Goal: Transaction & Acquisition: Purchase product/service

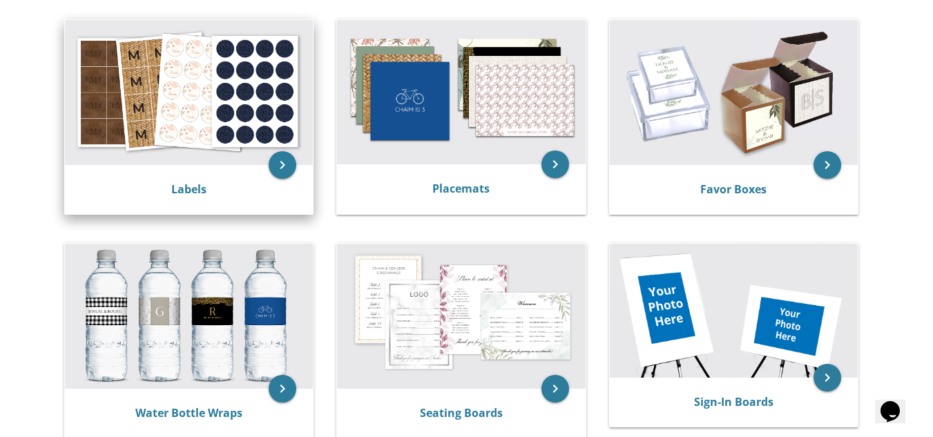
scroll to position [514, 0]
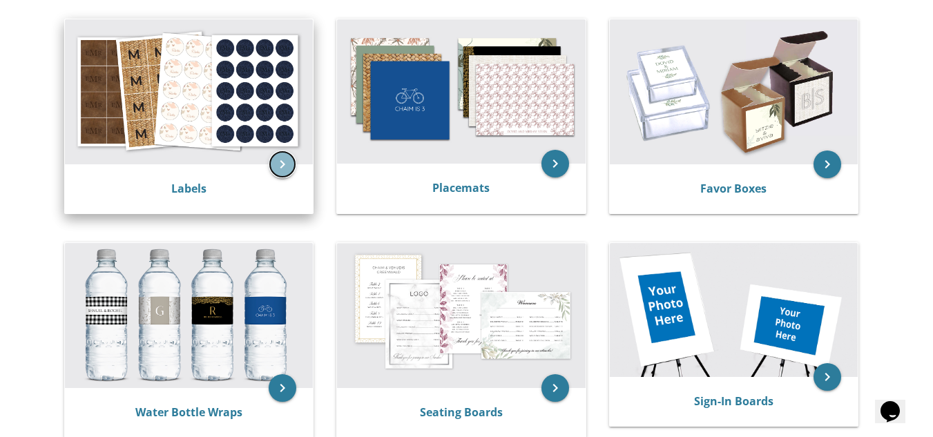
click at [273, 167] on icon "keyboard_arrow_right" at bounding box center [283, 165] width 28 height 28
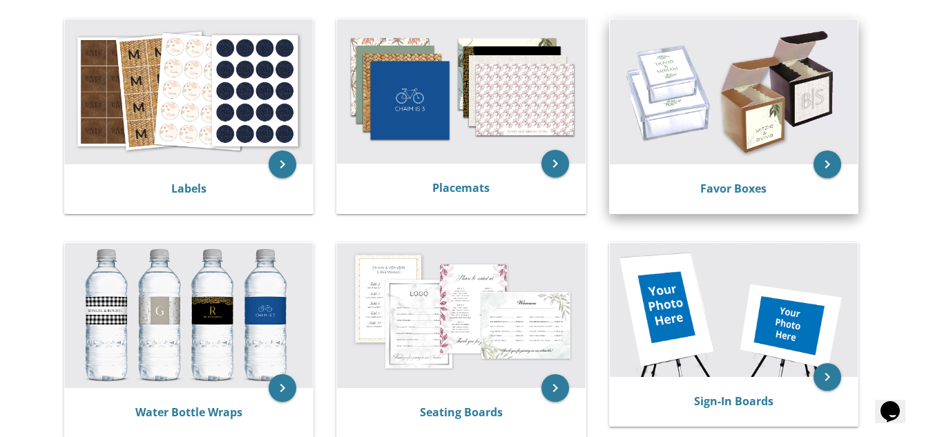
drag, startPoint x: 716, startPoint y: 180, endPoint x: 716, endPoint y: 198, distance: 18.7
click at [716, 198] on div "Favor Boxes" at bounding box center [734, 189] width 248 height 50
click at [730, 146] on img at bounding box center [734, 91] width 248 height 145
click at [730, 187] on link "Favor Boxes" at bounding box center [734, 188] width 66 height 15
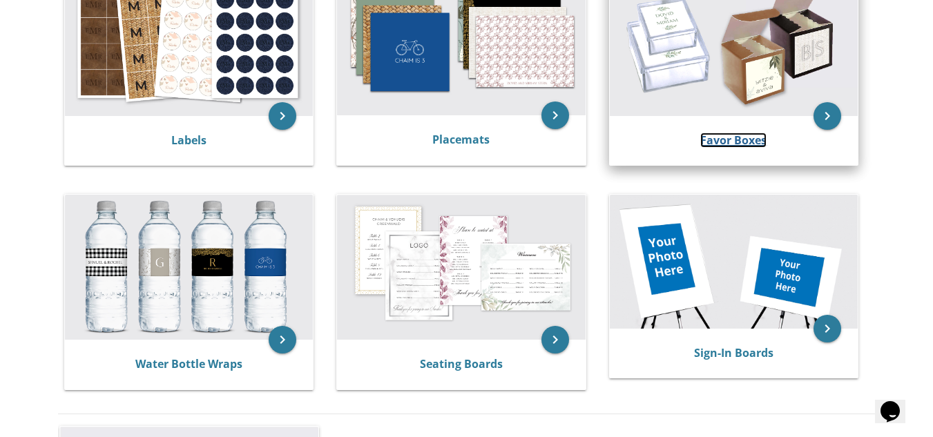
scroll to position [562, 0]
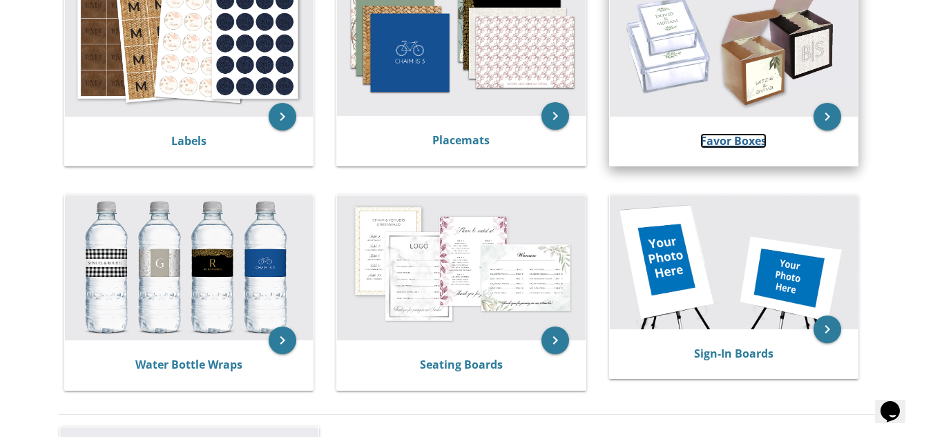
click at [735, 138] on link "Favor Boxes" at bounding box center [734, 140] width 66 height 15
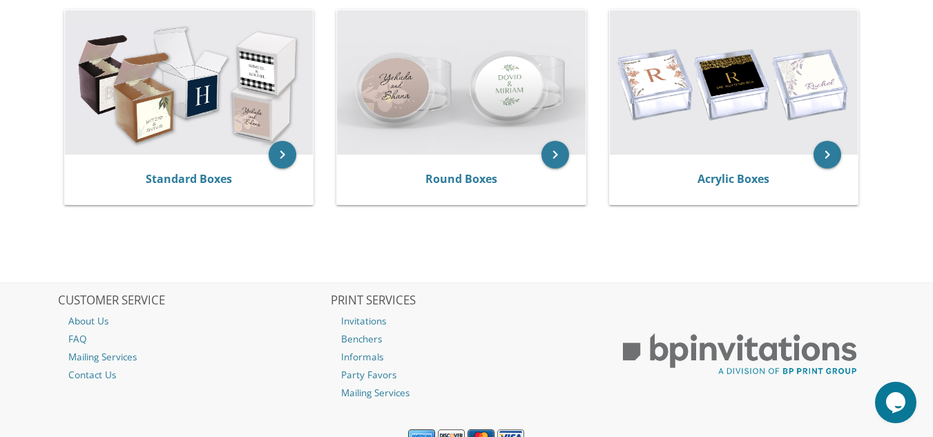
scroll to position [314, 0]
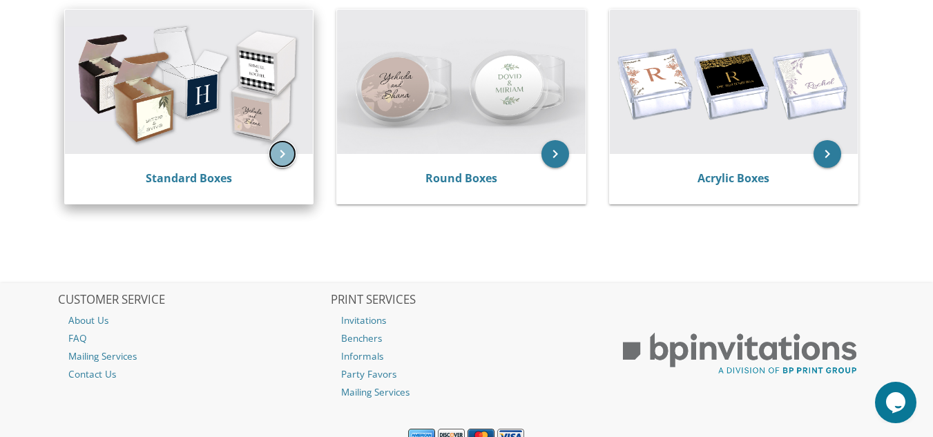
click at [285, 143] on icon "keyboard_arrow_right" at bounding box center [283, 154] width 28 height 28
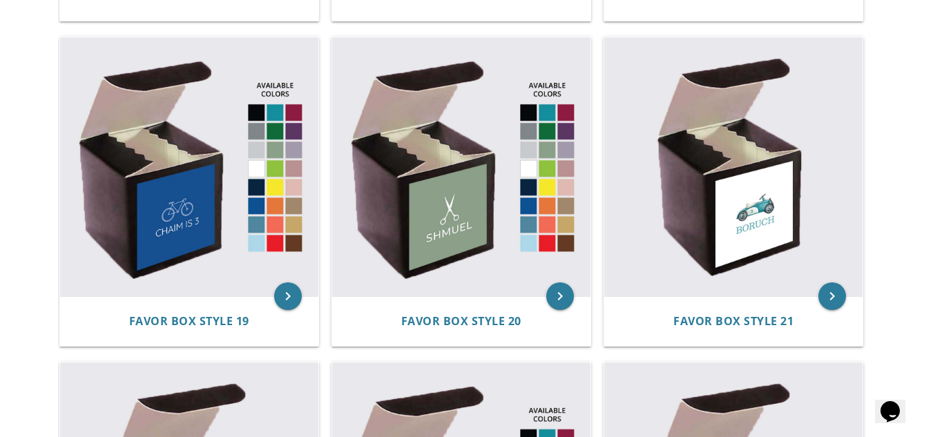
scroll to position [2232, 0]
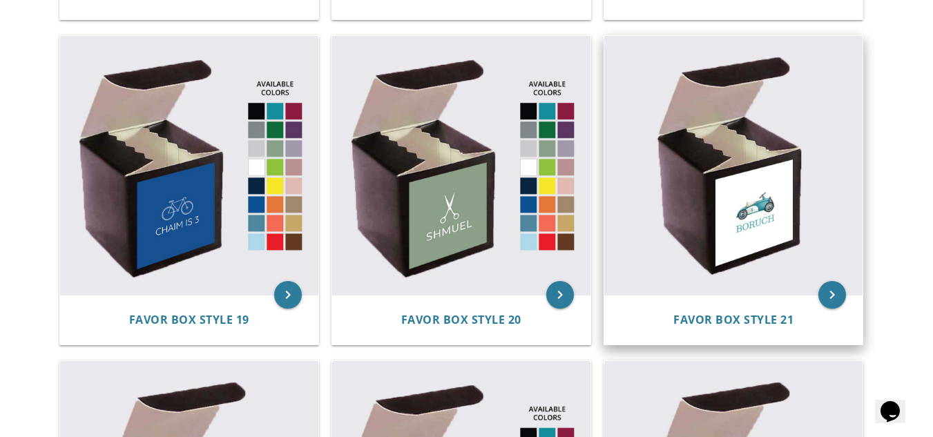
click at [702, 153] on img at bounding box center [734, 165] width 258 height 258
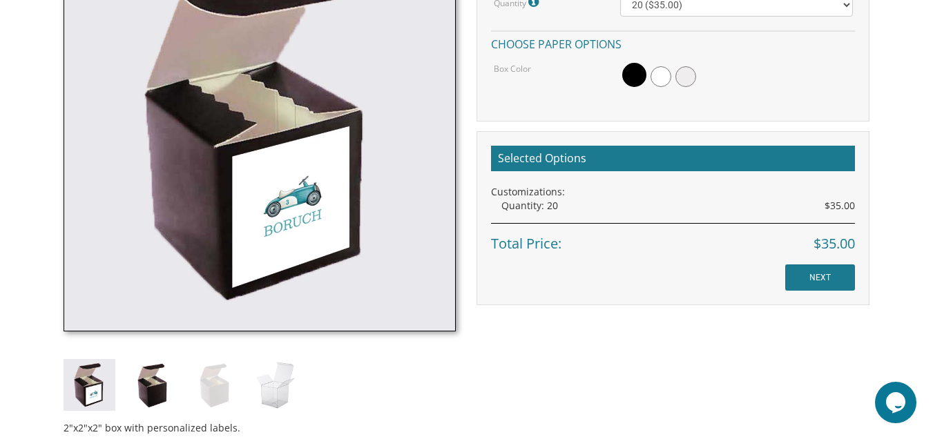
scroll to position [551, 0]
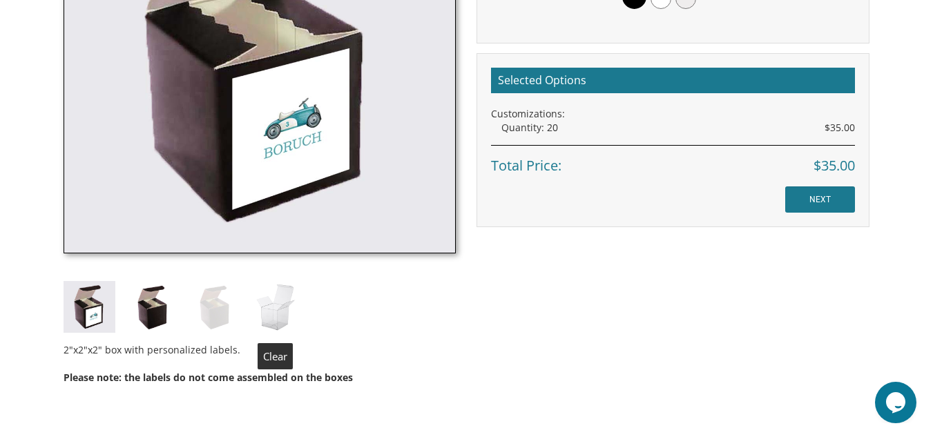
click at [278, 311] on img at bounding box center [276, 307] width 52 height 52
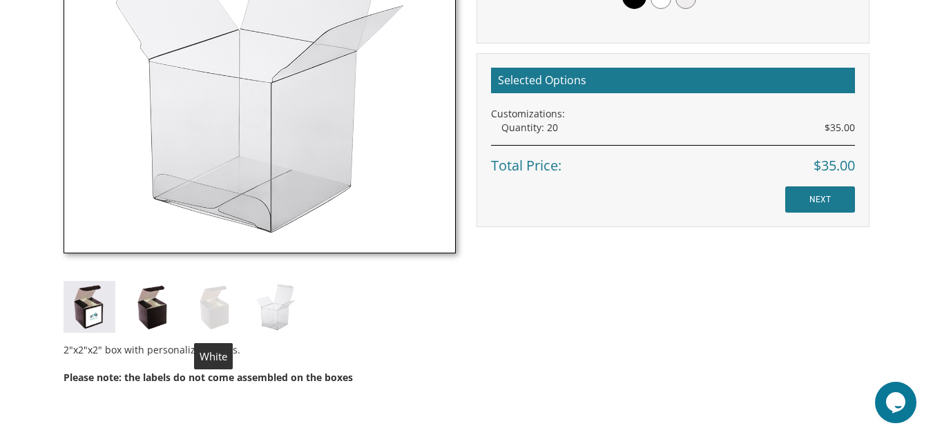
click at [227, 305] on img at bounding box center [214, 307] width 52 height 52
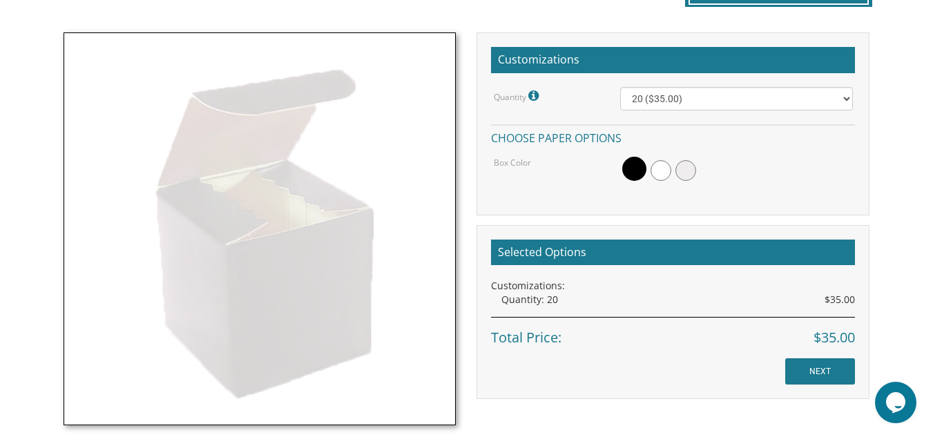
scroll to position [380, 0]
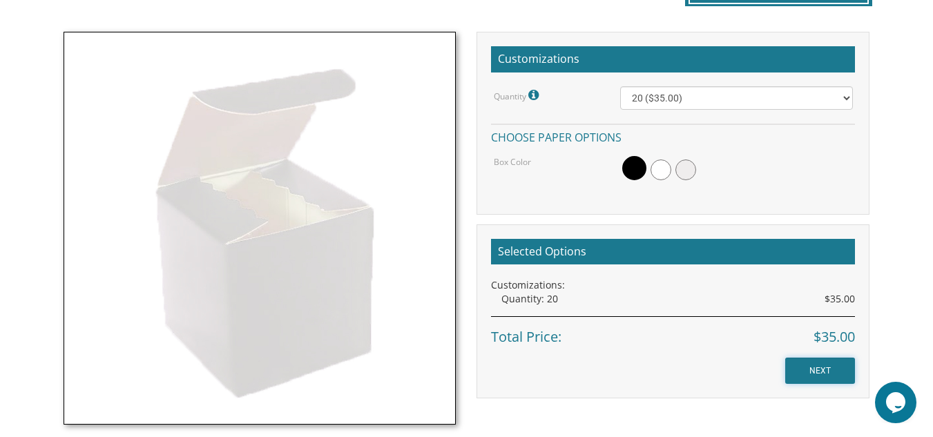
click at [804, 377] on input "NEXT" at bounding box center [821, 371] width 70 height 26
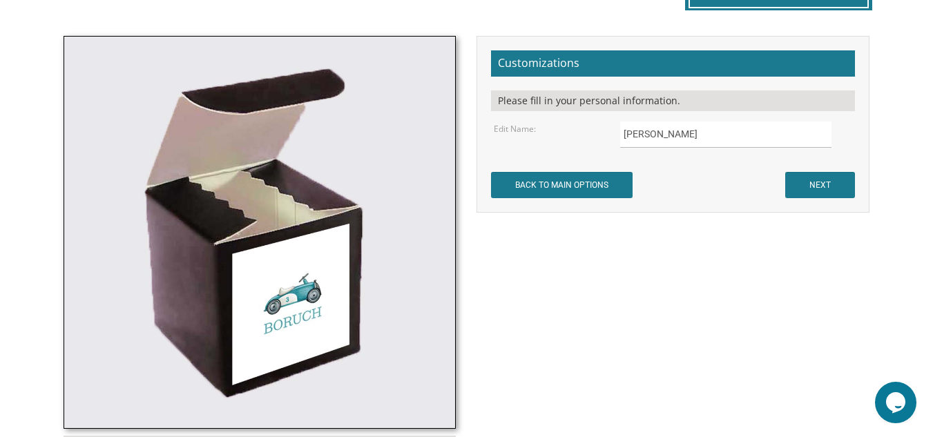
scroll to position [393, 0]
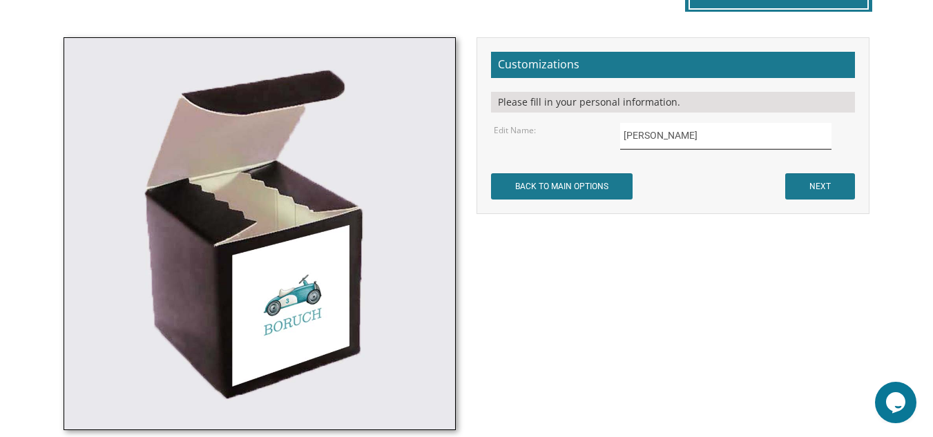
click at [660, 144] on input "[PERSON_NAME]" at bounding box center [725, 136] width 211 height 27
type input "B"
type input "s"
type input "[PERSON_NAME]"
click at [853, 182] on input "NEXT" at bounding box center [821, 186] width 70 height 26
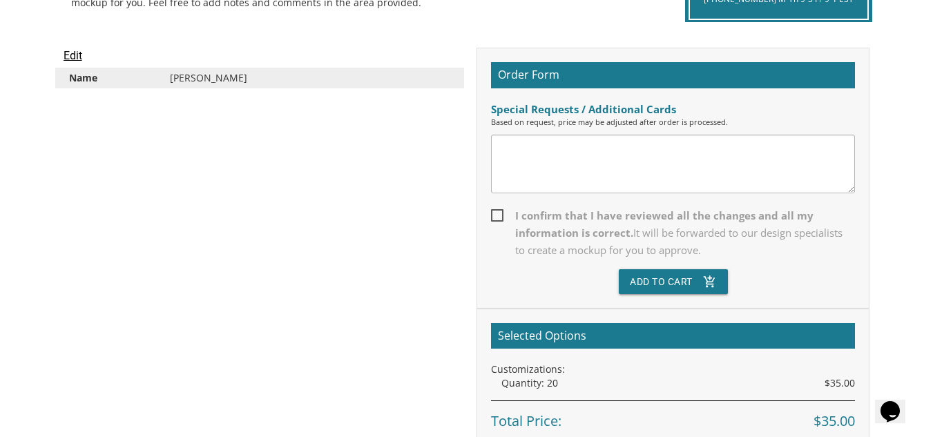
scroll to position [367, 0]
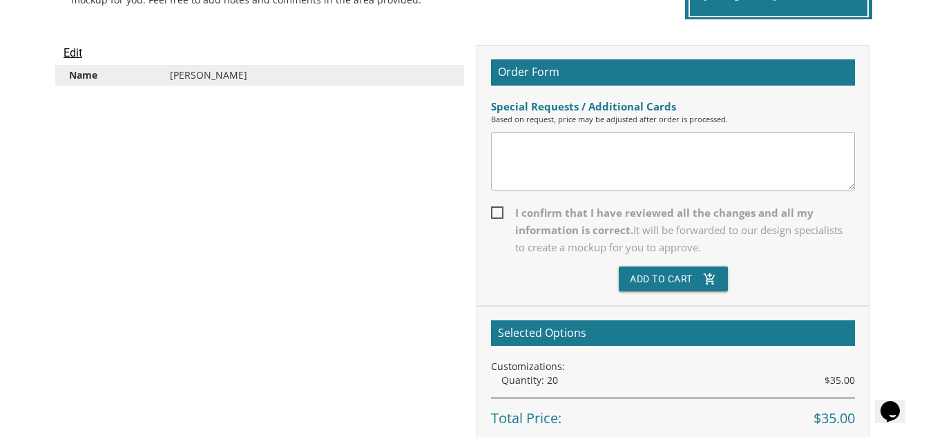
click at [497, 221] on span "I confirm that I have reviewed all the changes and all my information is correc…" at bounding box center [673, 231] width 364 height 52
click at [497, 216] on input "I confirm that I have reviewed all the changes and all my information is correc…" at bounding box center [495, 211] width 9 height 9
checkbox input "true"
click at [636, 273] on button "Add To Cart add_shopping_cart" at bounding box center [673, 279] width 109 height 25
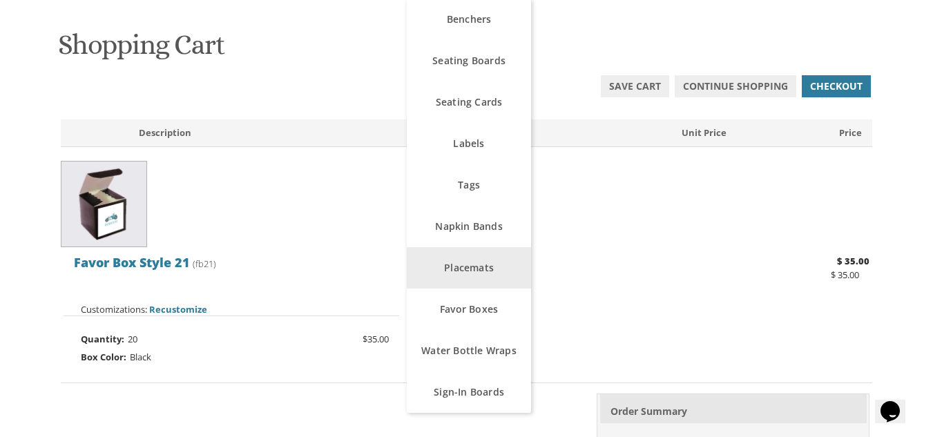
scroll to position [198, 0]
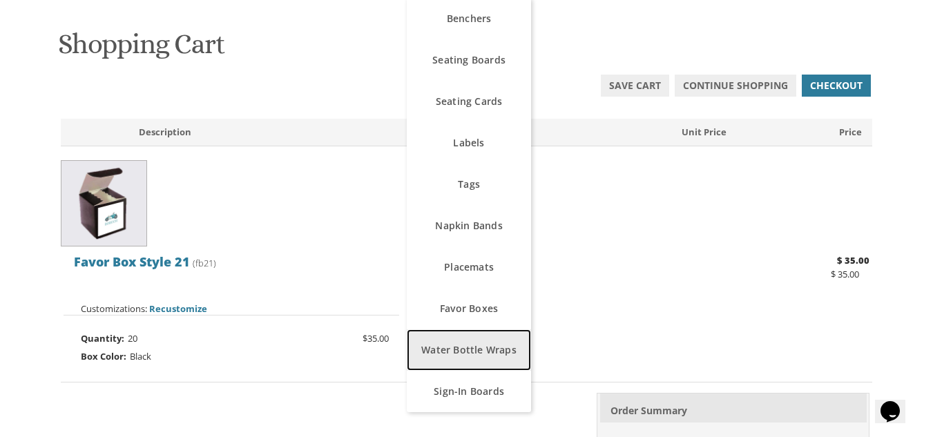
click at [482, 350] on link "Water Bottle Wraps" at bounding box center [469, 350] width 124 height 41
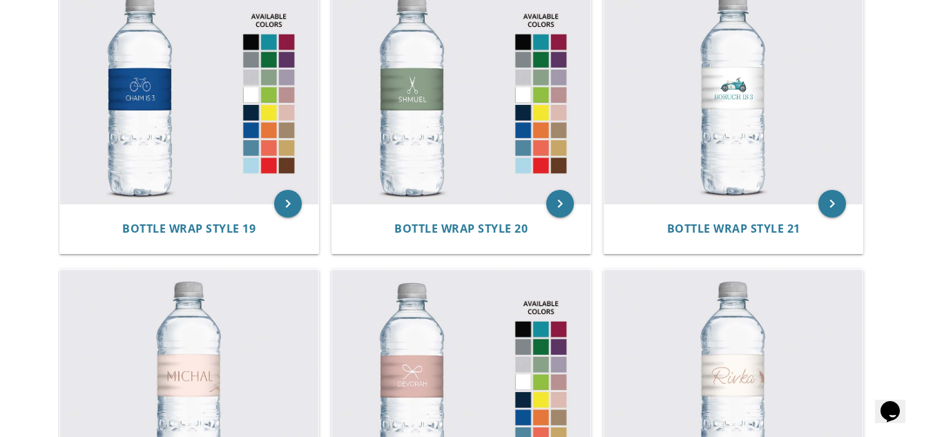
scroll to position [2064, 0]
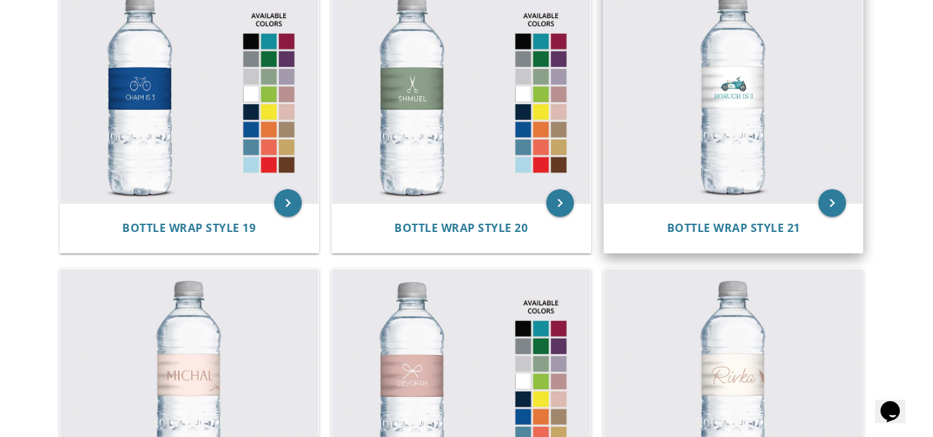
click at [699, 160] on img at bounding box center [734, 92] width 258 height 221
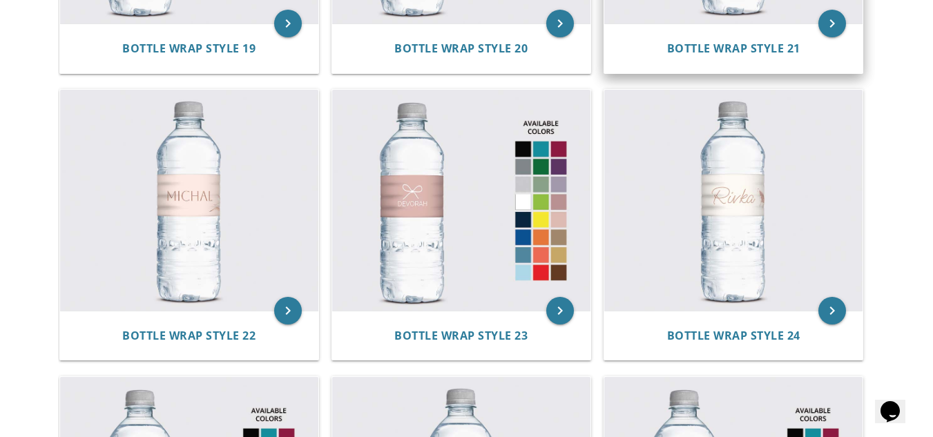
scroll to position [2452, 0]
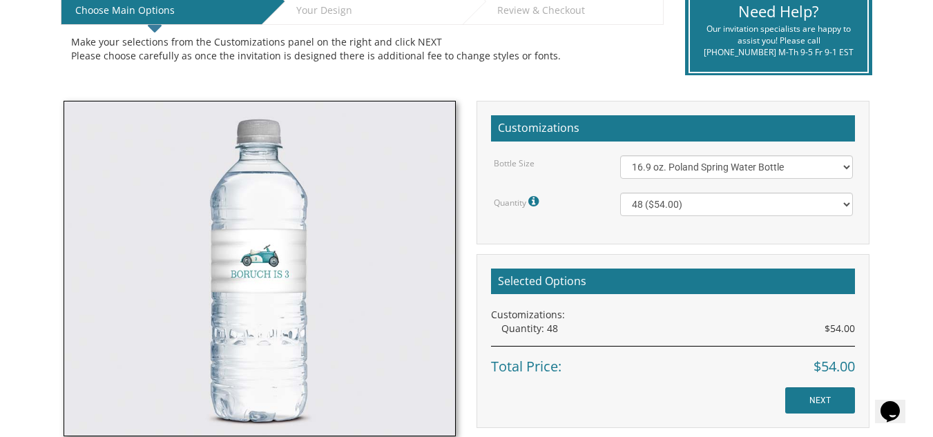
scroll to position [312, 0]
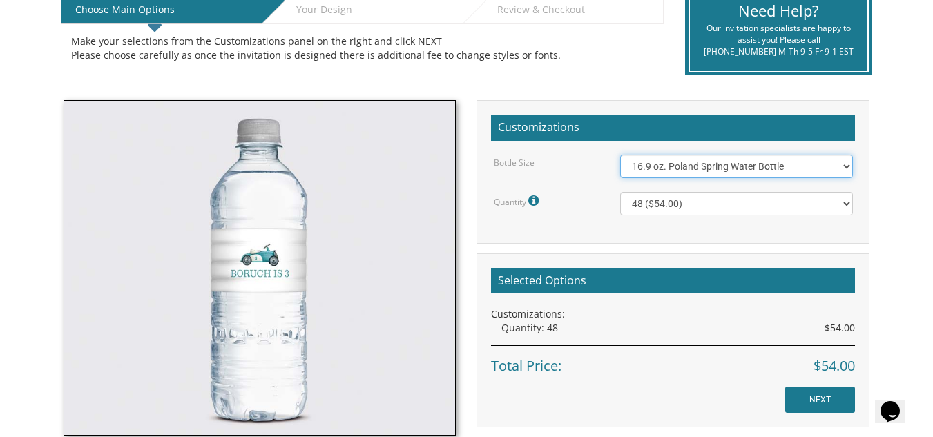
click at [783, 170] on select "16.9 oz. Poland Spring Water Bottle 13.5 oz. [PERSON_NAME] Water Bottle" at bounding box center [736, 166] width 232 height 23
click at [785, 217] on div "Customizations Bottle Size 16.9 oz. Poland Spring Water Bottle 13.5 oz. [PERSON…" at bounding box center [673, 172] width 393 height 144
click at [785, 171] on select "16.9 oz. Poland Spring Water Bottle 13.5 oz. [PERSON_NAME] Water Bottle" at bounding box center [736, 166] width 232 height 23
click at [620, 155] on select "16.9 oz. Poland Spring Water Bottle 13.5 oz. [PERSON_NAME] Water Bottle" at bounding box center [736, 166] width 232 height 23
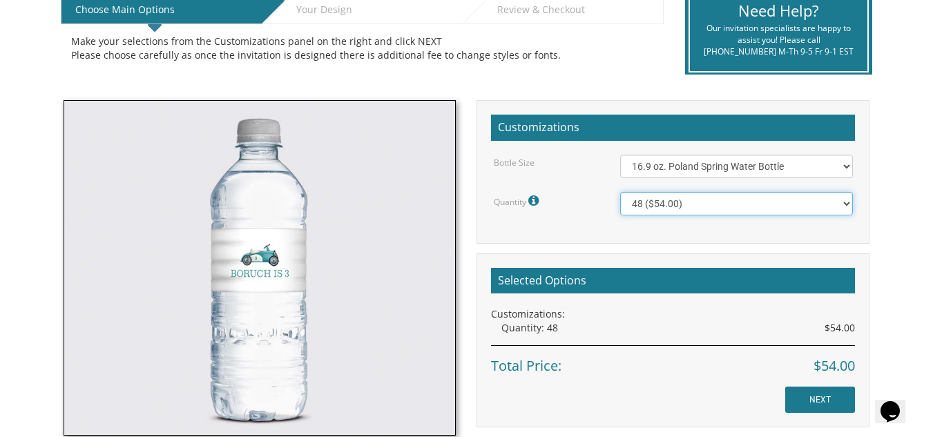
click at [788, 203] on select "48 ($54.00) 96 ($72.00) 144 ($99.00) 192 ($126.00)" at bounding box center [736, 203] width 232 height 23
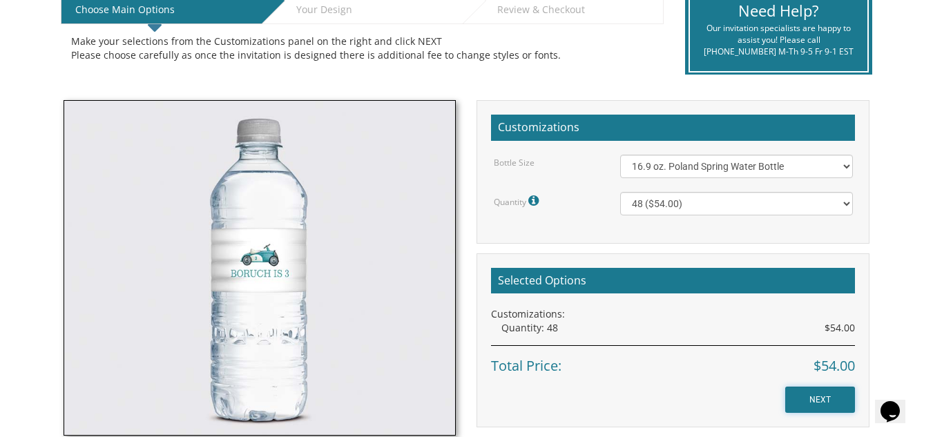
click at [817, 396] on input "NEXT" at bounding box center [821, 400] width 70 height 26
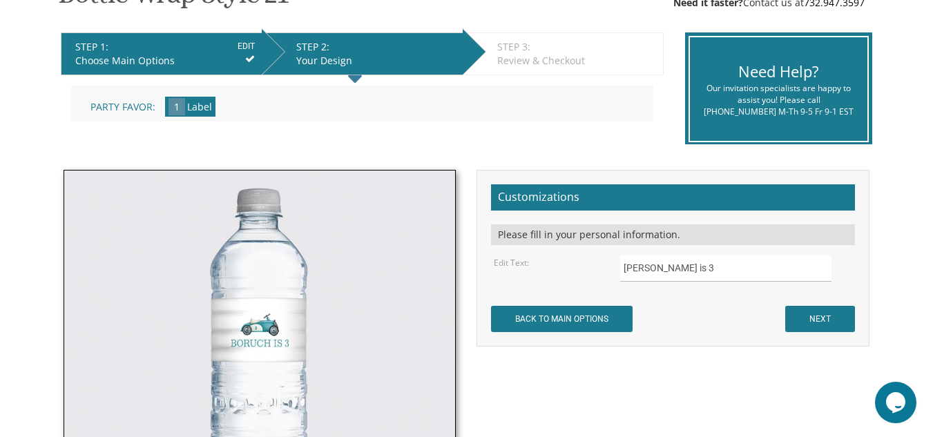
scroll to position [262, 0]
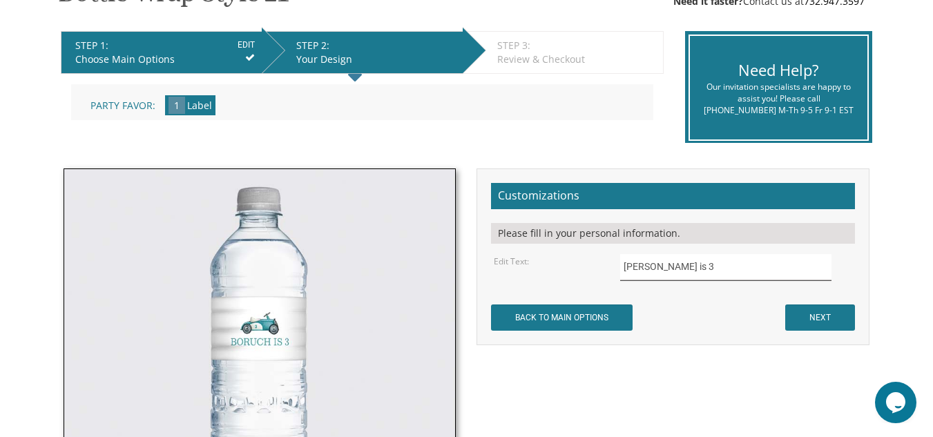
click at [655, 269] on input "[PERSON_NAME] is 3" at bounding box center [725, 267] width 211 height 27
type input "[PERSON_NAME] is 3"
click at [819, 317] on input "NEXT" at bounding box center [821, 318] width 70 height 26
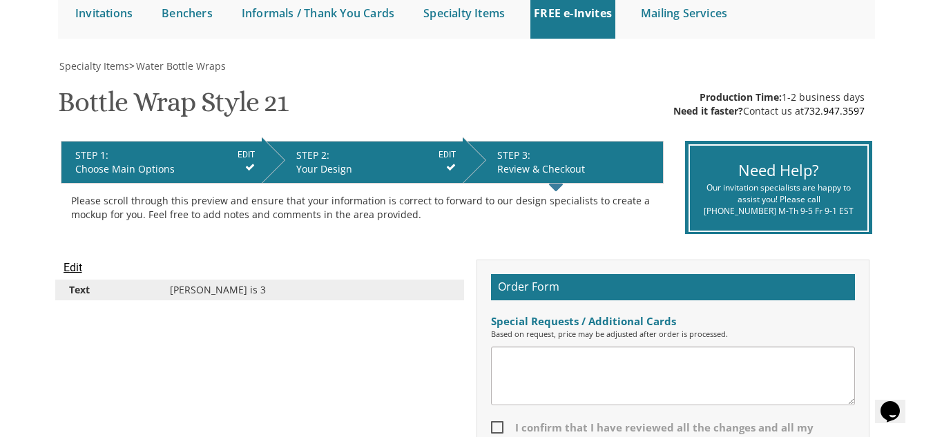
scroll to position [249, 0]
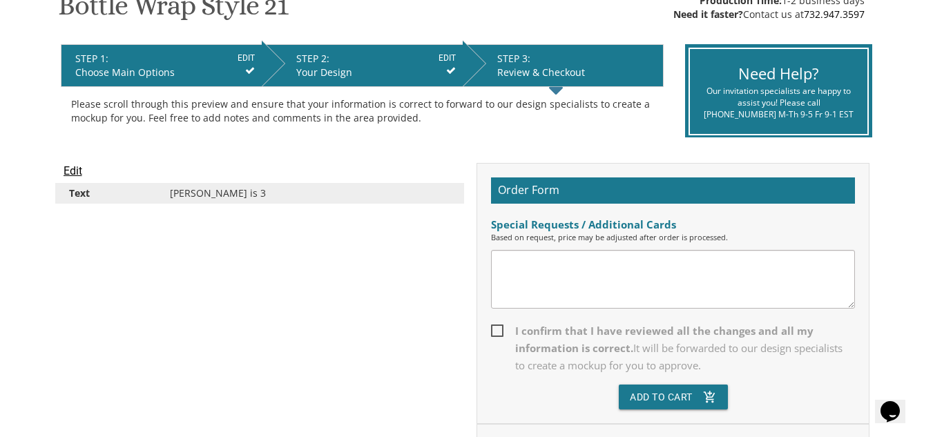
click at [495, 323] on span "I confirm that I have reviewed all the changes and all my information is correc…" at bounding box center [673, 349] width 364 height 52
click at [495, 325] on input "I confirm that I have reviewed all the changes and all my information is correc…" at bounding box center [495, 329] width 9 height 9
checkbox input "true"
click at [646, 402] on button "Add To Cart add_shopping_cart" at bounding box center [673, 397] width 109 height 25
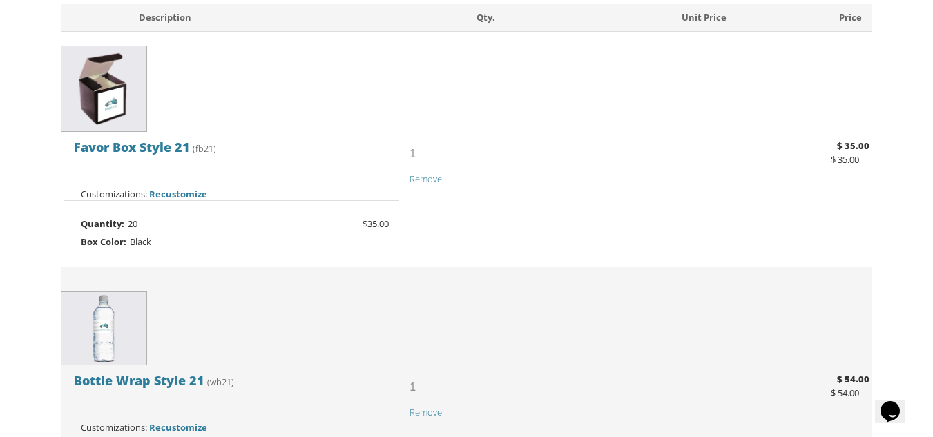
scroll to position [313, 0]
